Goal: Check status: Check status

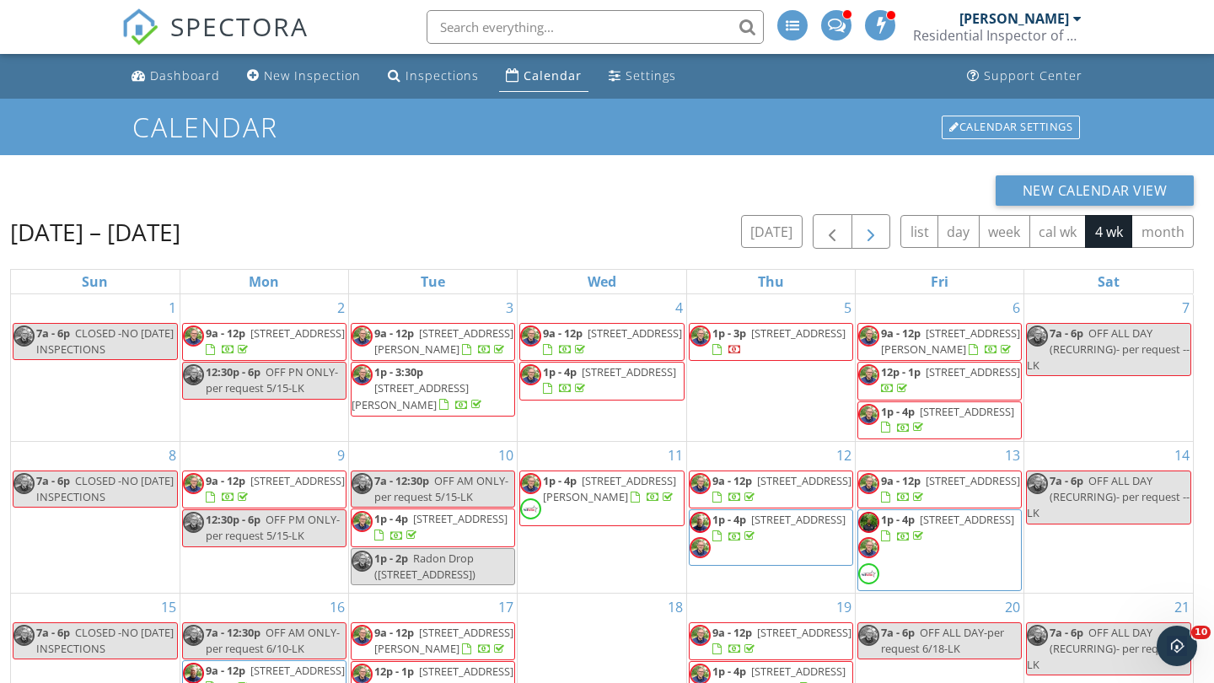
click at [871, 225] on span "button" at bounding box center [871, 232] width 20 height 20
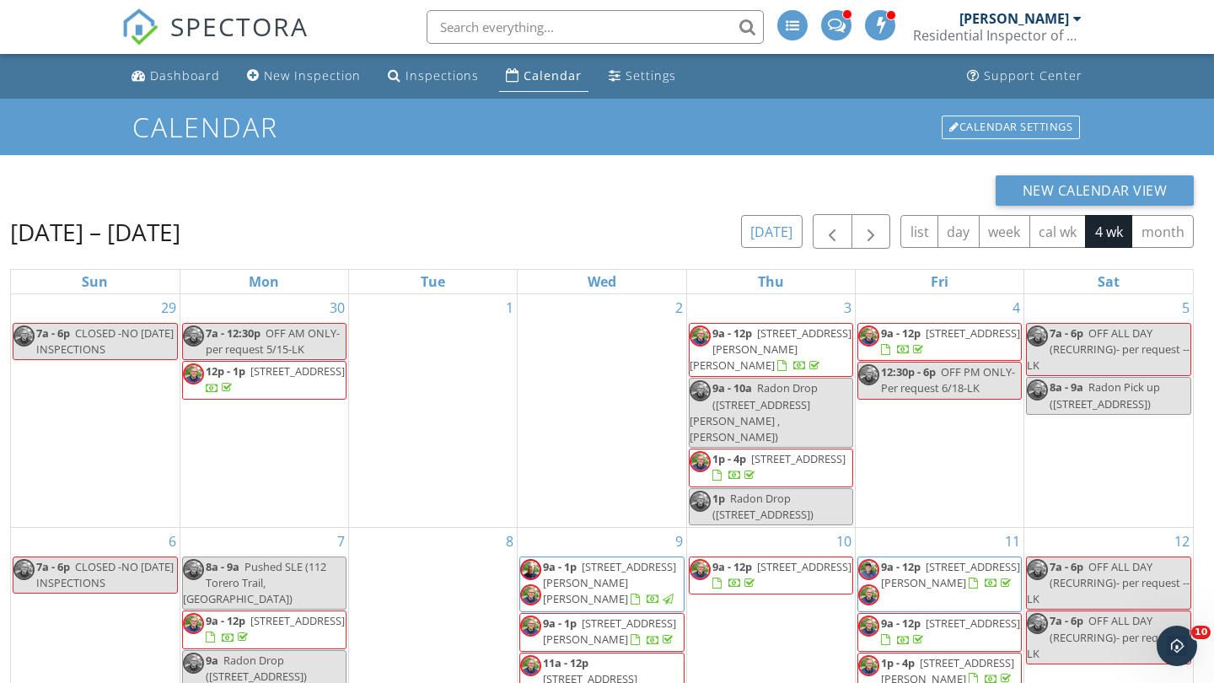
click at [778, 230] on button "today" at bounding box center [772, 231] width 62 height 33
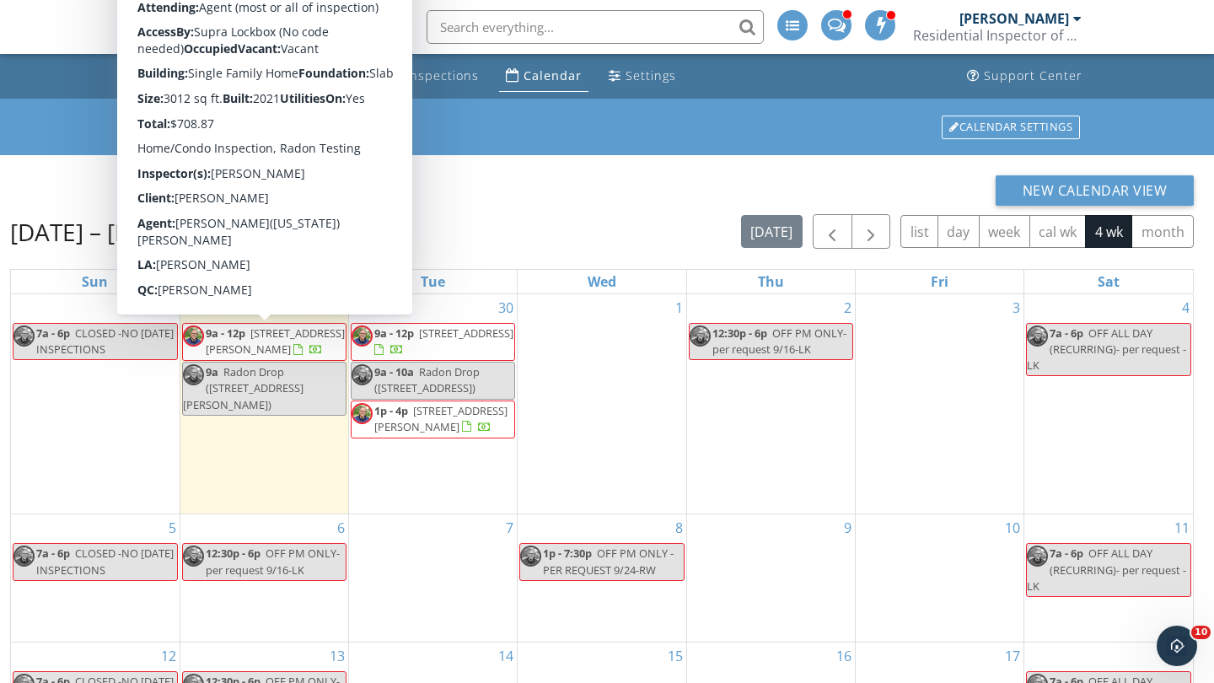
click at [273, 341] on span "5890 Crowley Dr, Douglasville 30135" at bounding box center [275, 341] width 139 height 31
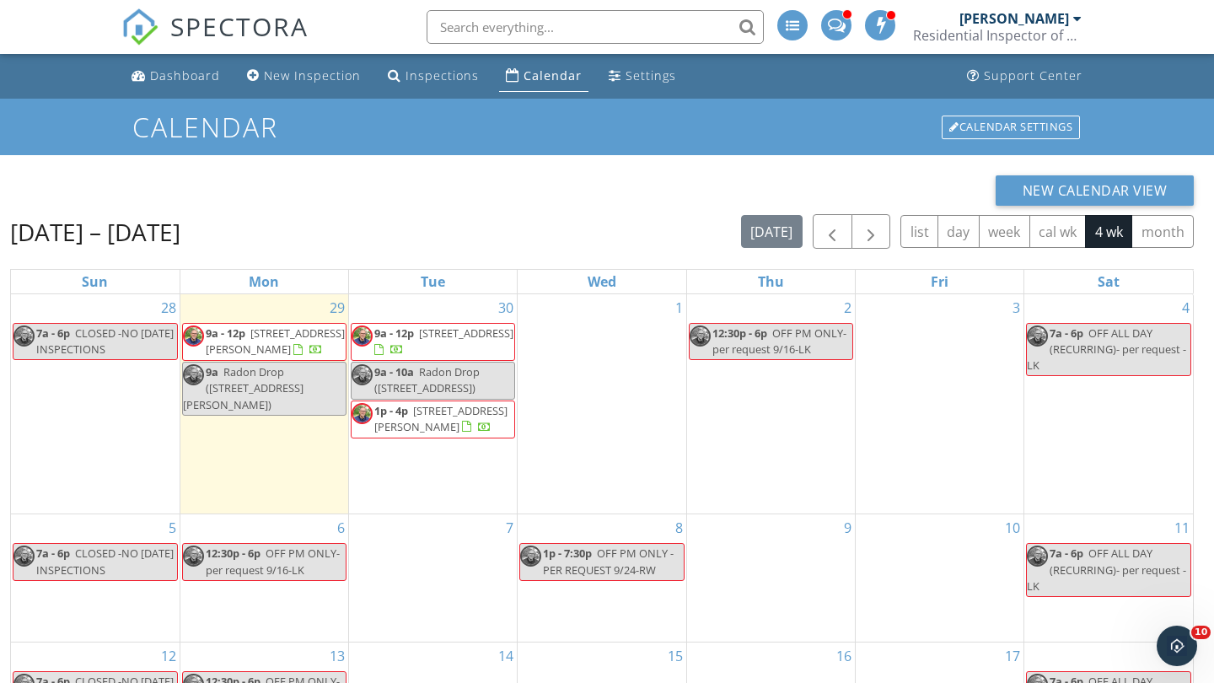
click at [414, 337] on span "9a - 12p" at bounding box center [394, 333] width 40 height 15
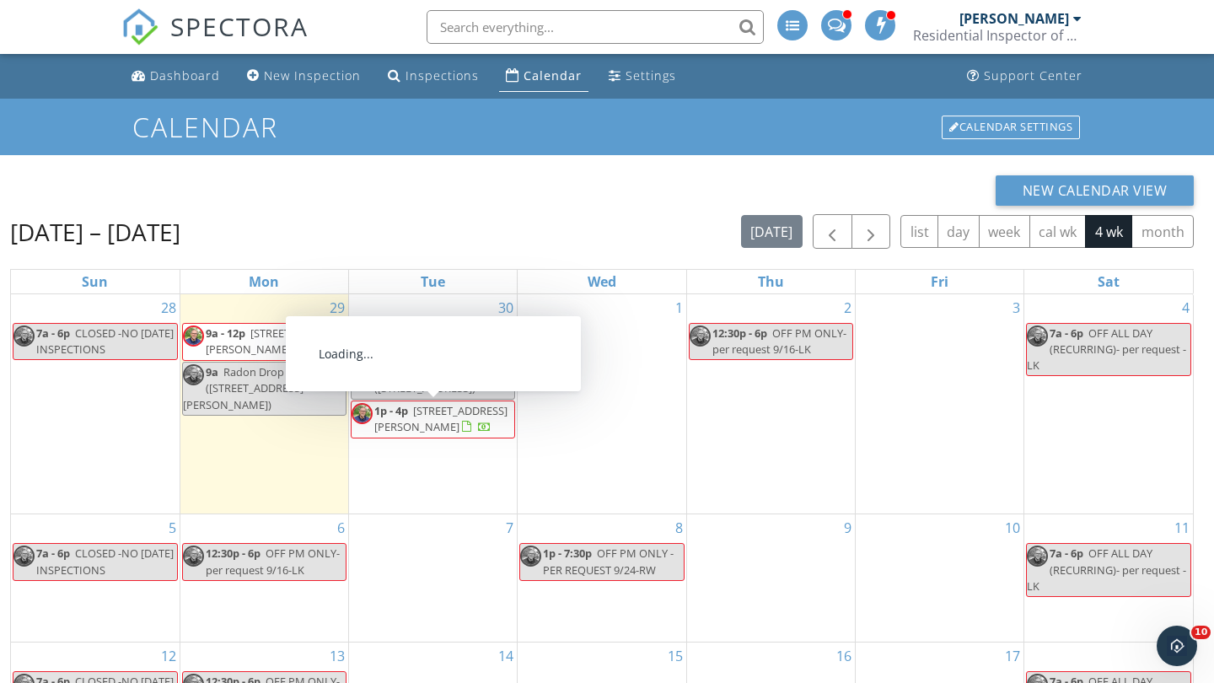
click at [394, 420] on span "81 Chastain Cir , Newnan 30263" at bounding box center [440, 418] width 133 height 31
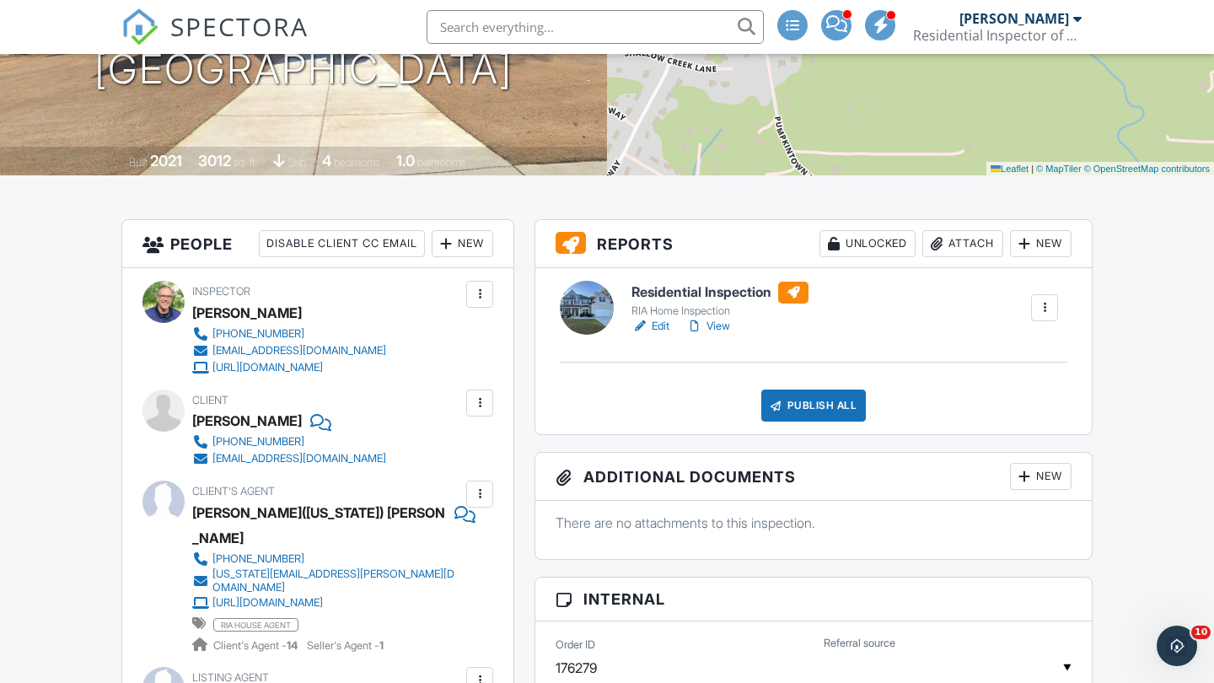
scroll to position [277, 0]
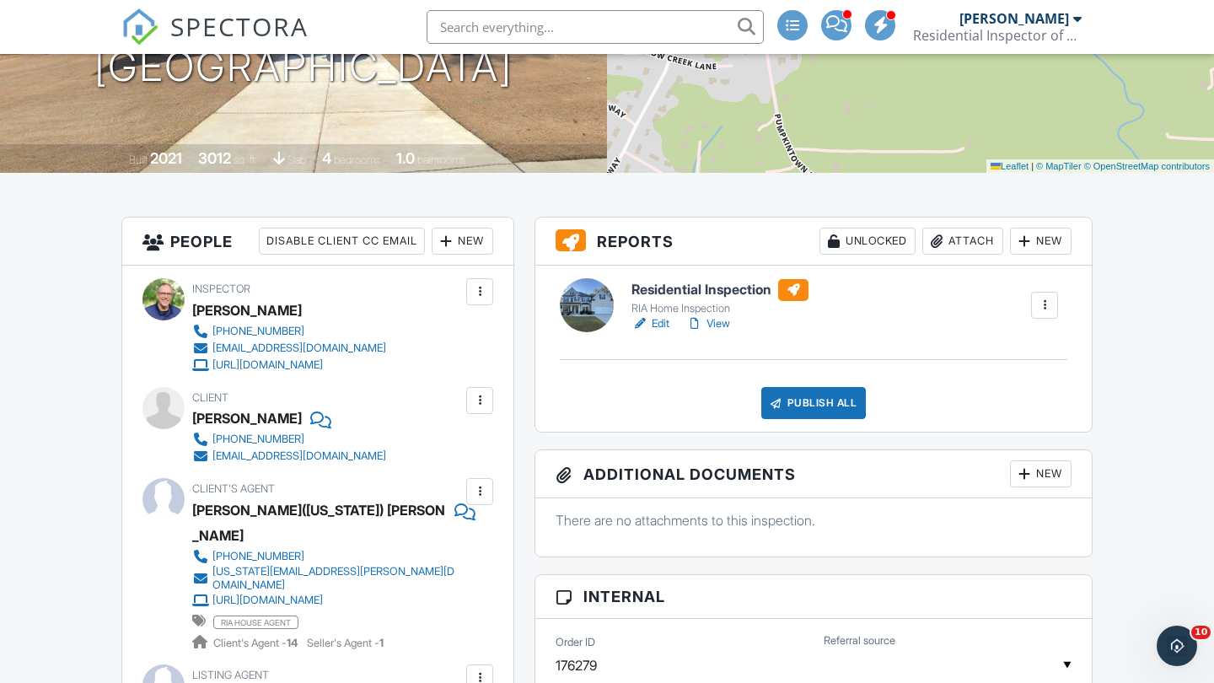
click at [1050, 303] on div at bounding box center [1044, 305] width 17 height 17
click at [659, 322] on link "Edit" at bounding box center [651, 323] width 38 height 17
click at [719, 324] on link "View" at bounding box center [708, 323] width 44 height 17
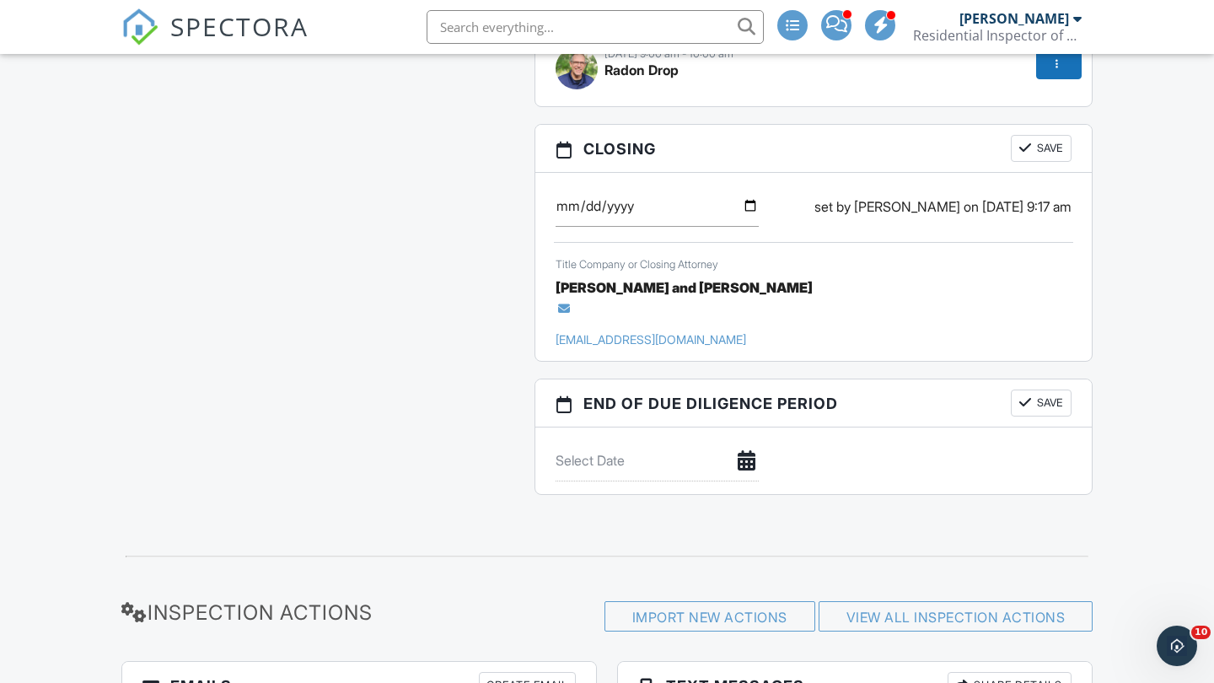
scroll to position [4406, 0]
